Goal: Task Accomplishment & Management: Manage account settings

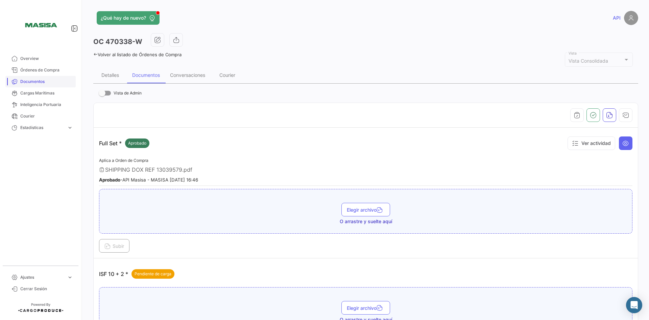
click at [40, 79] on span "Documentos" at bounding box center [46, 81] width 53 height 6
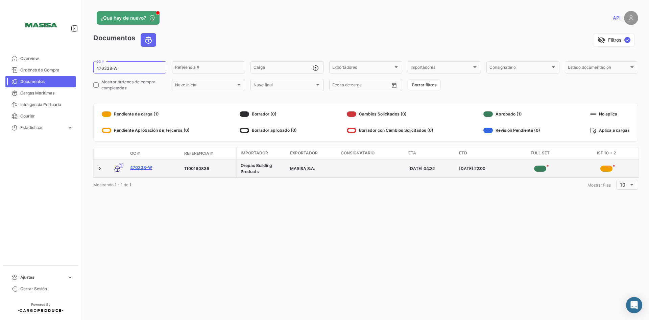
click at [144, 167] on link "470338-W" at bounding box center [154, 167] width 49 height 6
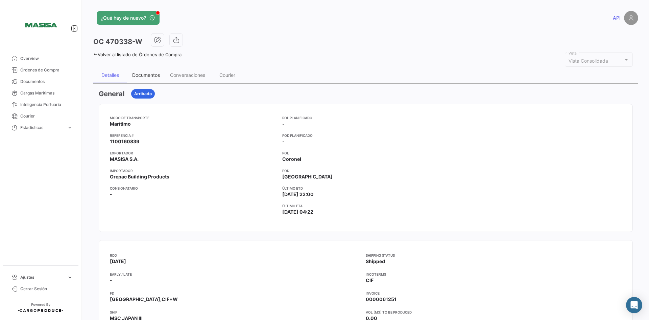
click at [145, 73] on div "Documentos" at bounding box center [146, 75] width 28 height 6
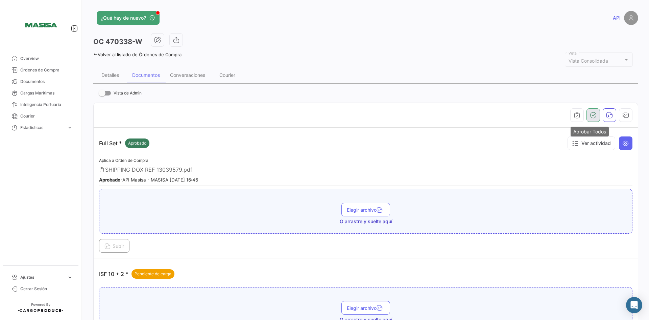
click at [590, 118] on icon "button" at bounding box center [593, 115] width 7 height 7
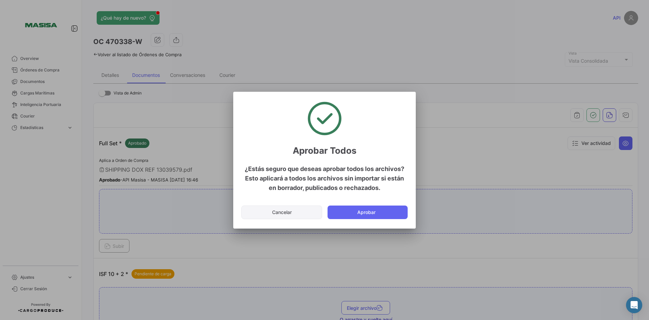
click at [283, 214] on button "Cancelar" at bounding box center [281, 212] width 81 height 14
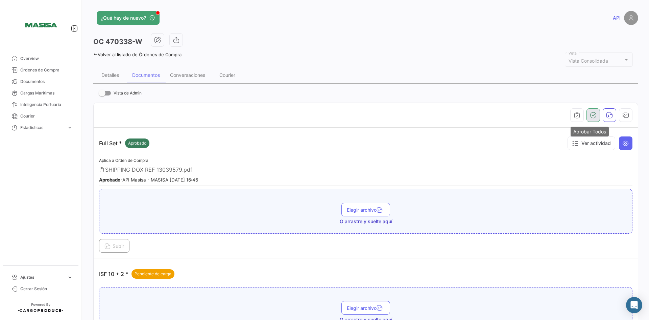
click at [590, 113] on icon "button" at bounding box center [593, 115] width 7 height 7
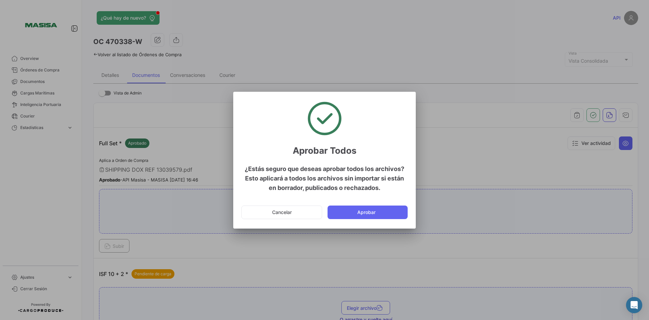
click at [519, 146] on div at bounding box center [324, 160] width 649 height 320
click at [297, 213] on button "Cancelar" at bounding box center [281, 212] width 81 height 14
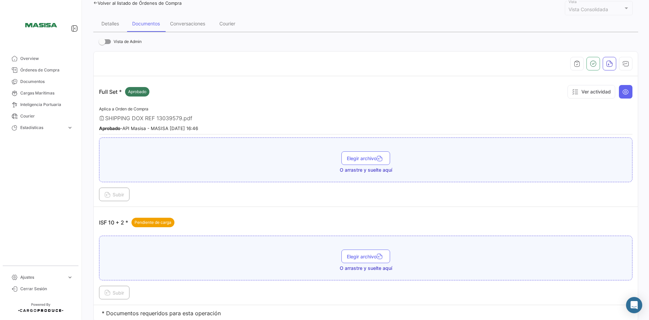
scroll to position [75, 0]
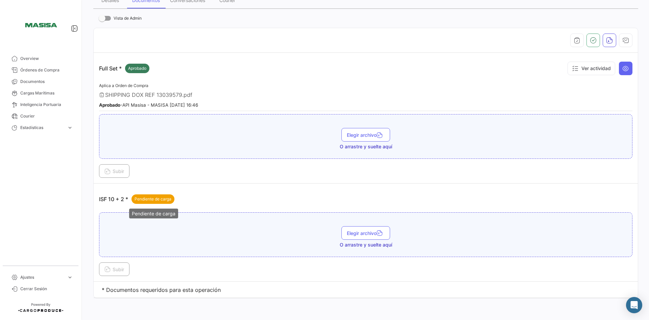
click at [160, 203] on div "Pendiente de carga" at bounding box center [153, 198] width 43 height 9
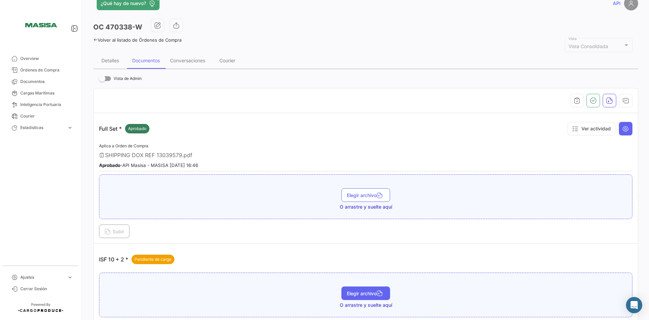
scroll to position [0, 0]
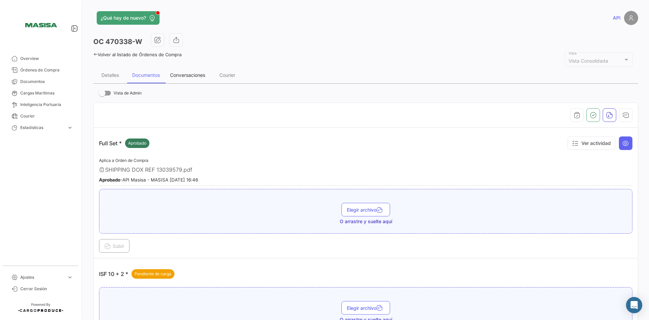
click at [190, 78] on div "Conversaciones" at bounding box center [187, 75] width 45 height 16
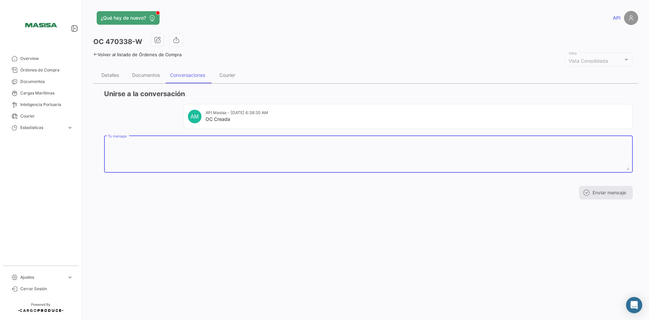
click at [416, 150] on textarea "Tu mensaje" at bounding box center [369, 155] width 522 height 30
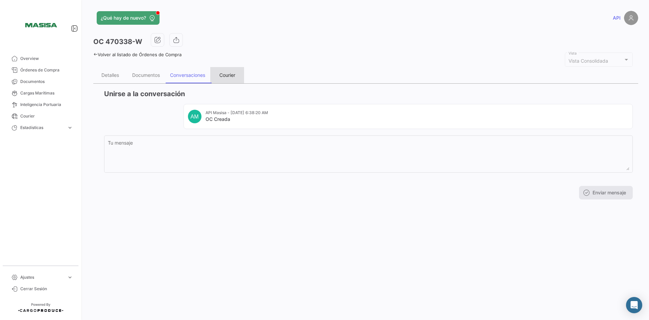
click at [228, 76] on div "Courier" at bounding box center [227, 75] width 16 height 6
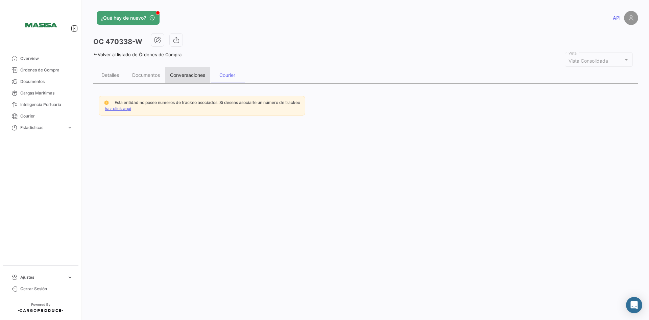
drag, startPoint x: 195, startPoint y: 76, endPoint x: 184, endPoint y: 77, distance: 11.9
click at [194, 77] on div "Conversaciones" at bounding box center [187, 75] width 35 height 6
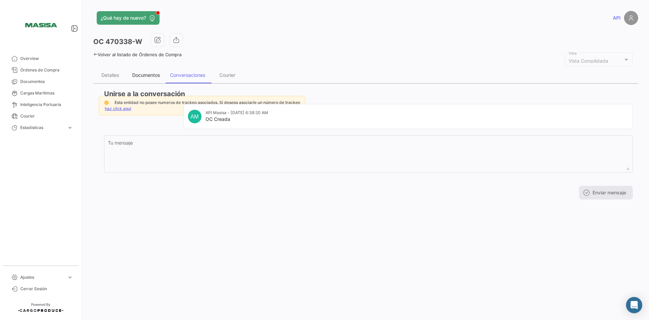
click at [155, 76] on div "Documentos" at bounding box center [146, 75] width 28 height 6
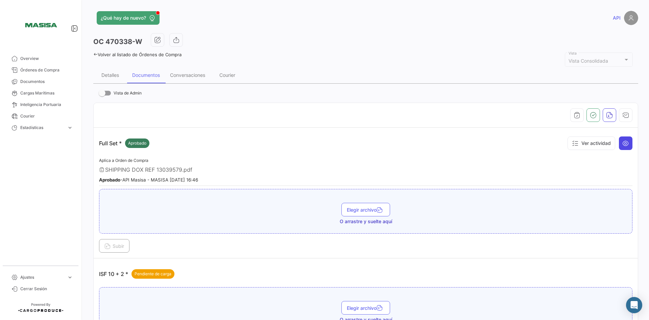
click at [619, 144] on button at bounding box center [626, 143] width 14 height 14
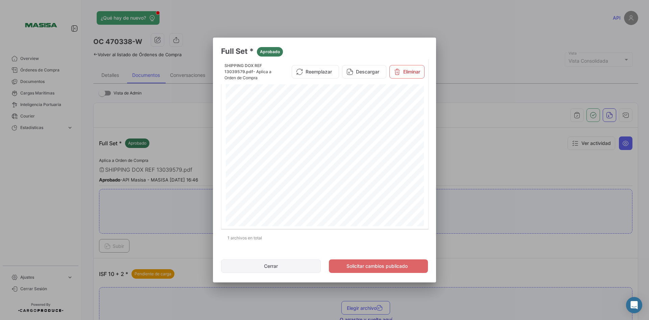
click at [298, 263] on button "Cerrar" at bounding box center [271, 266] width 100 height 14
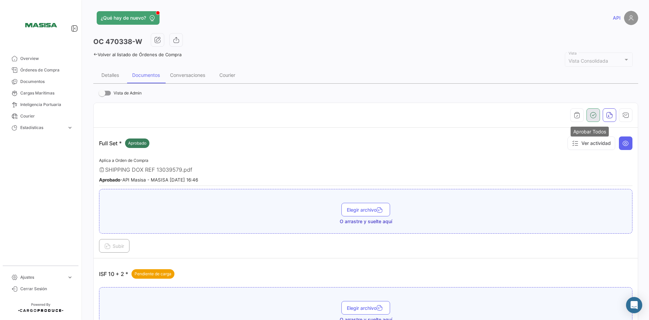
click at [590, 115] on icon "button" at bounding box center [593, 115] width 7 height 7
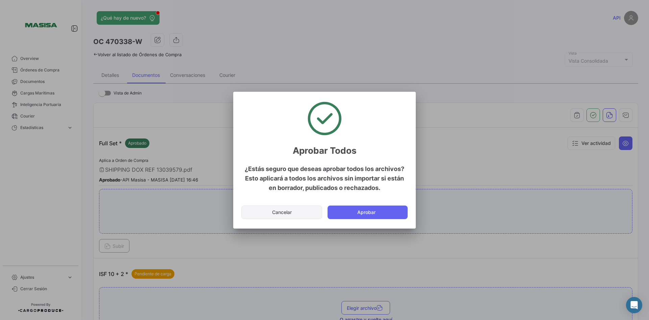
click at [304, 215] on button "Cancelar" at bounding box center [281, 212] width 81 height 14
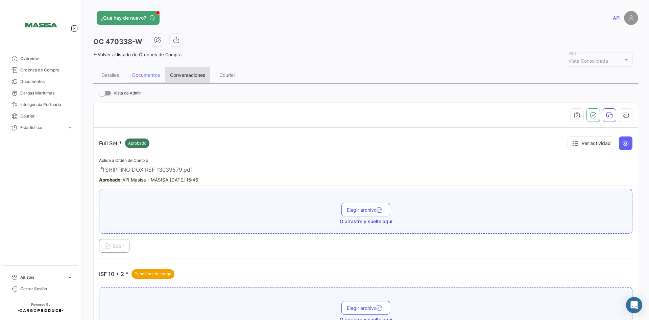
click at [181, 76] on div "Conversaciones" at bounding box center [187, 75] width 35 height 6
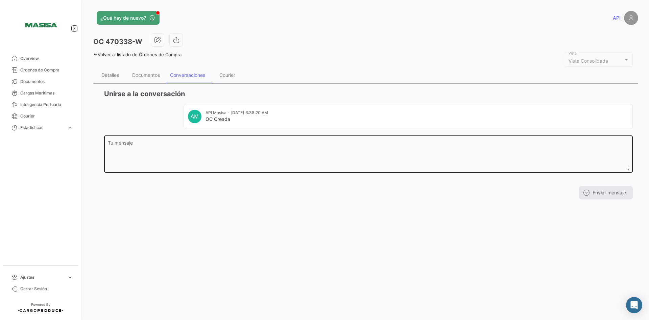
click at [233, 145] on textarea "Tu mensaje" at bounding box center [369, 155] width 522 height 30
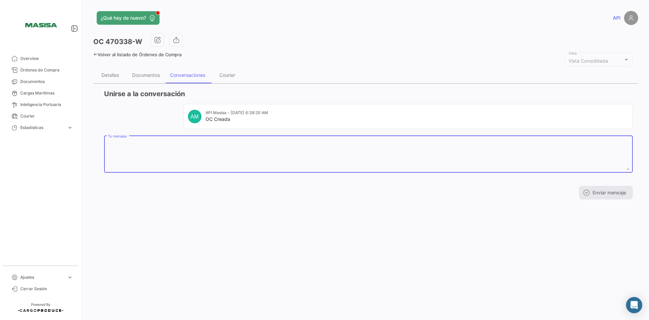
click at [199, 149] on textarea "Tu mensaje" at bounding box center [369, 155] width 522 height 30
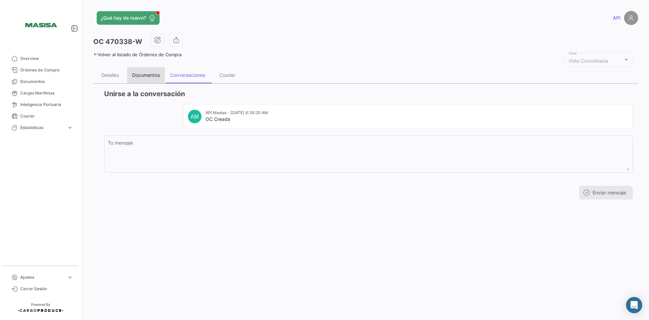
click at [153, 75] on div "Documentos" at bounding box center [146, 75] width 28 height 6
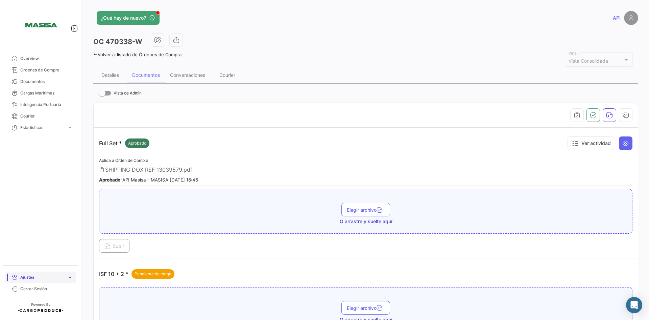
click at [38, 275] on span "Ajustes" at bounding box center [42, 277] width 44 height 6
click at [51, 275] on span "Parámetros de Documentos" at bounding box center [43, 274] width 51 height 6
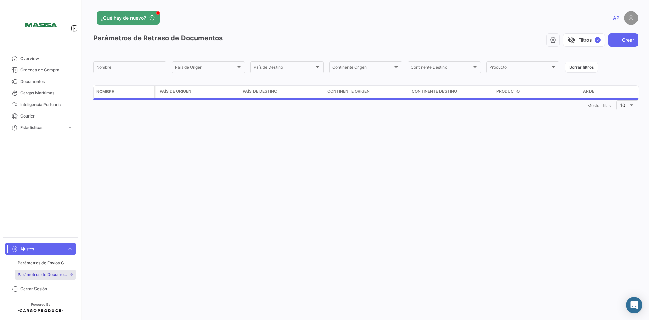
click at [72, 275] on link "Parámetros de Documentos" at bounding box center [45, 274] width 61 height 10
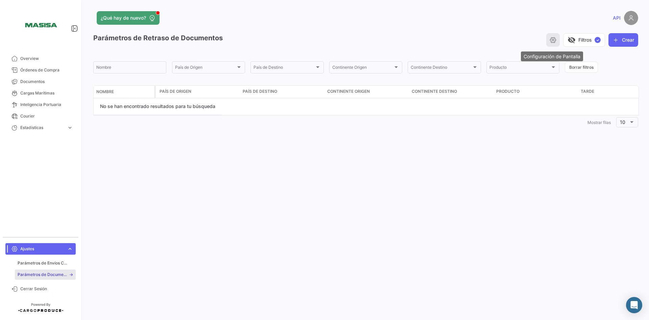
click at [550, 40] on icon "button" at bounding box center [553, 40] width 7 height 7
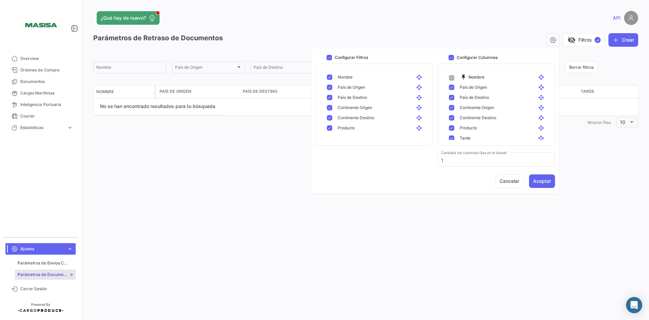
scroll to position [14, 0]
click at [509, 176] on button "Cancelar" at bounding box center [509, 181] width 28 height 14
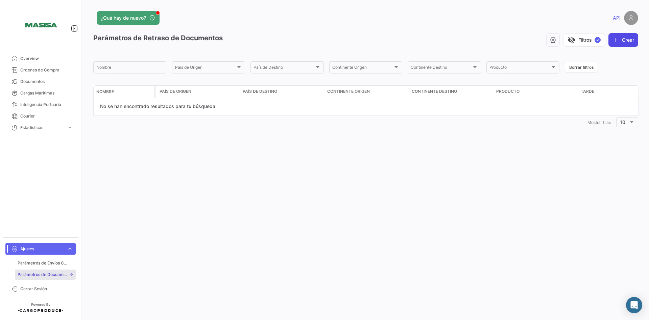
click at [614, 39] on icon "button" at bounding box center [616, 40] width 7 height 7
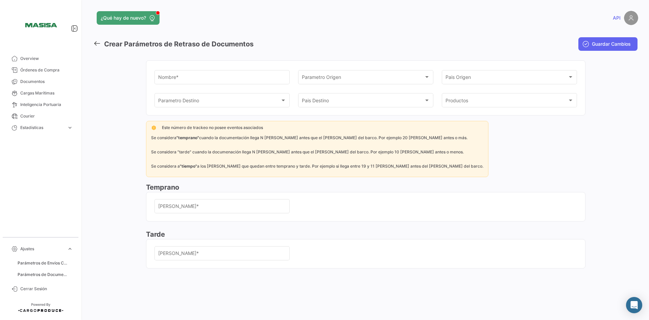
click at [100, 44] on icon at bounding box center [96, 43] width 7 height 7
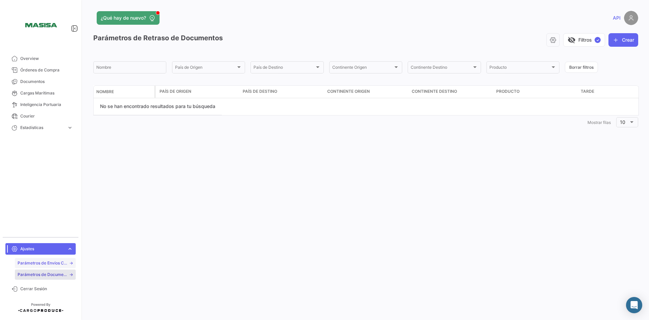
click at [68, 259] on link "Parámetros de Envíos Cargas Marítimas" at bounding box center [45, 263] width 61 height 10
